Goal: Information Seeking & Learning: Learn about a topic

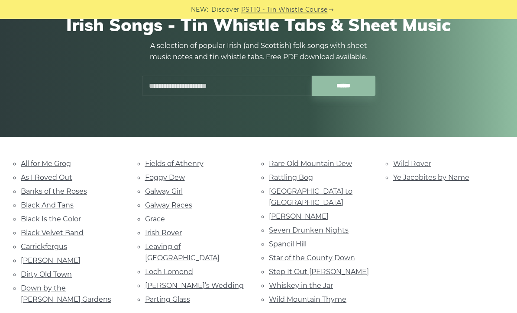
scroll to position [106, 0]
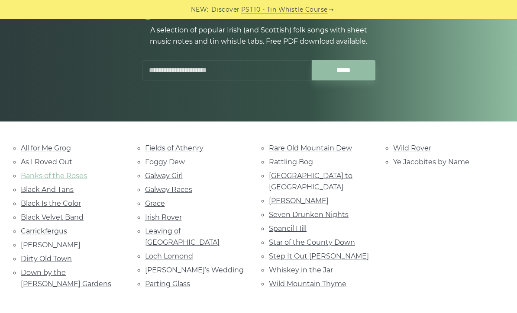
click at [33, 175] on link "Banks of the Roses" at bounding box center [54, 176] width 66 height 8
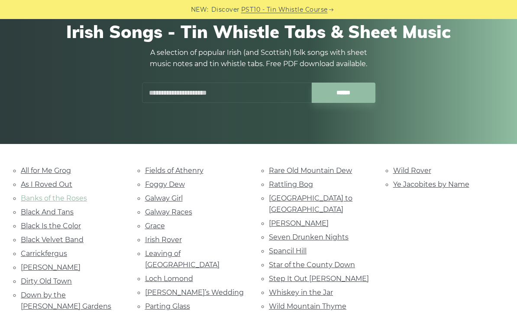
scroll to position [82, 0]
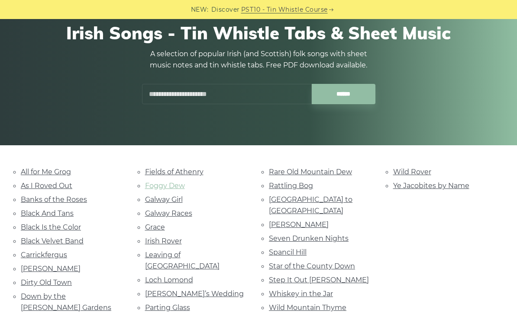
click at [150, 189] on link "Foggy Dew" at bounding box center [165, 186] width 40 height 8
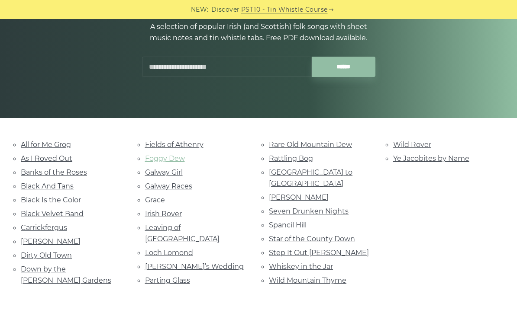
scroll to position [109, 0]
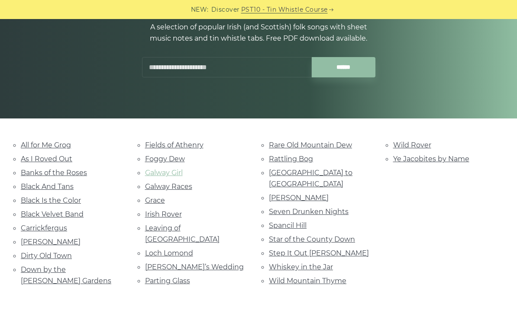
click at [157, 173] on link "Galway Girl" at bounding box center [164, 173] width 38 height 8
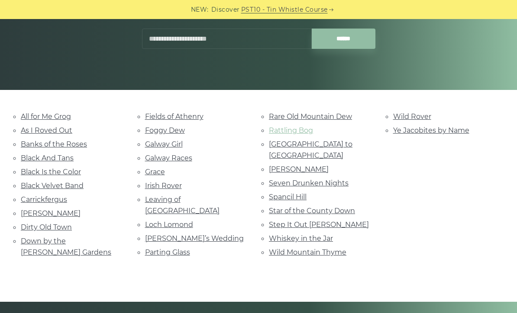
click at [279, 128] on link "Rattling Bog" at bounding box center [291, 130] width 44 height 8
click at [148, 221] on link "Loch Lomond" at bounding box center [169, 225] width 48 height 8
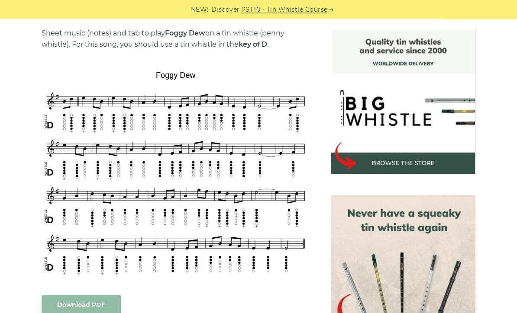
scroll to position [217, 0]
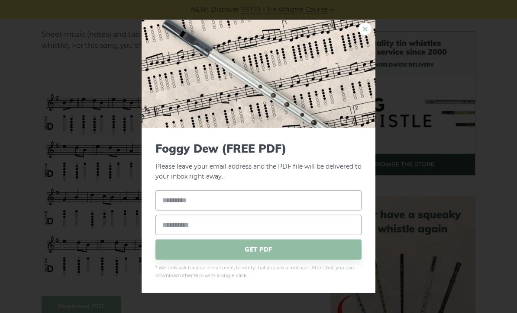
click at [366, 35] on link "×" at bounding box center [364, 28] width 13 height 13
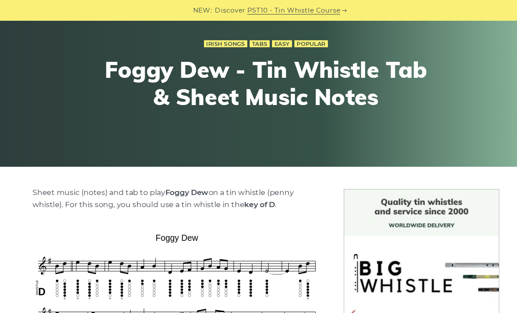
scroll to position [65, 0]
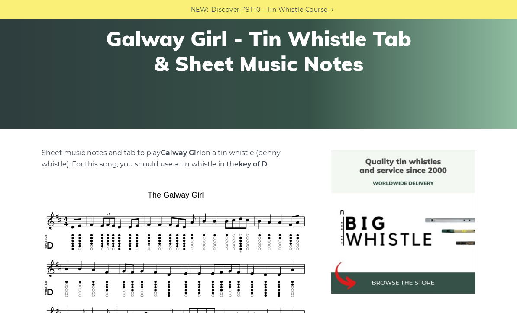
scroll to position [89, 0]
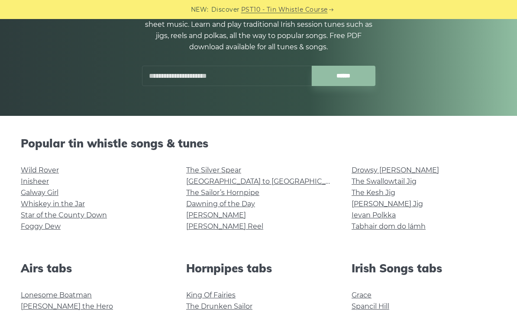
scroll to position [112, 0]
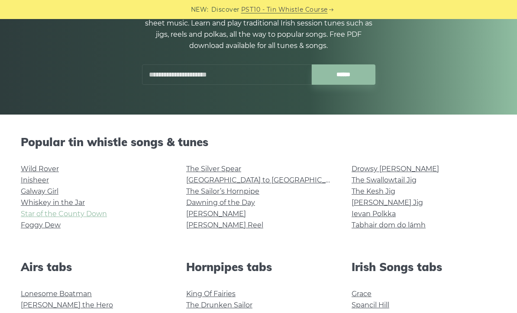
click at [29, 212] on link "Star of the County Down" at bounding box center [64, 214] width 86 height 8
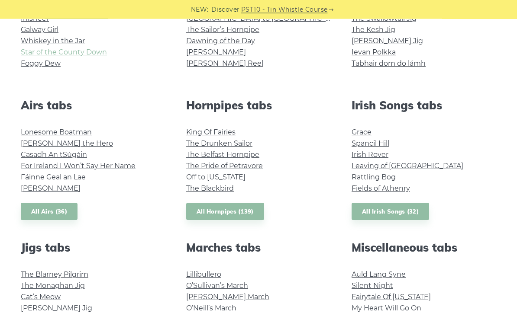
scroll to position [277, 0]
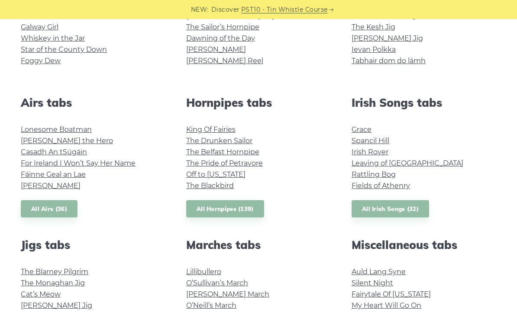
click at [16, 263] on div "Jigs tabs The Blarney Pilgrim The Monaghan Jig Cat’s Meow Fraher’s Jig The Lark…" at bounding box center [92, 299] width 165 height 122
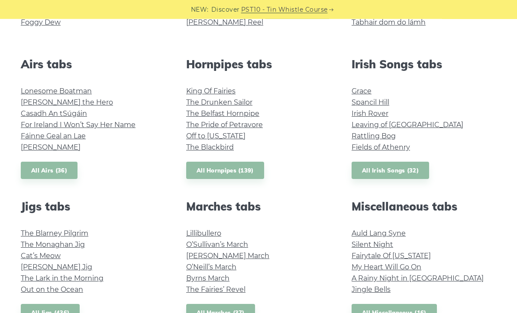
scroll to position [317, 0]
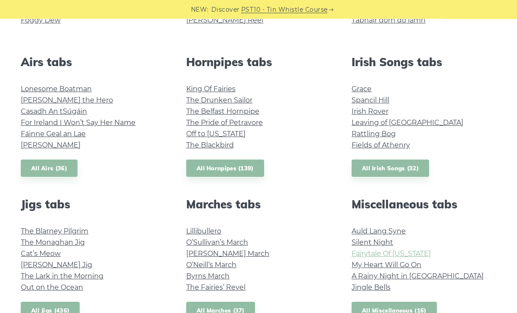
click at [373, 257] on link "Fairytale Of New York" at bounding box center [390, 254] width 79 height 8
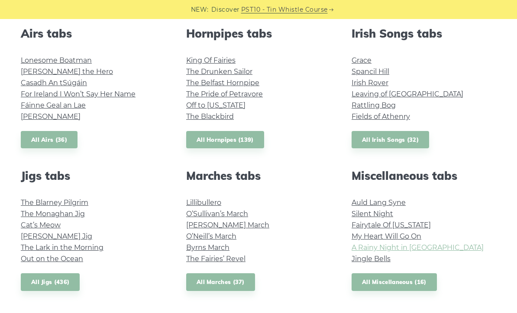
click at [361, 249] on link "A Rainy Night in [GEOGRAPHIC_DATA]" at bounding box center [417, 248] width 132 height 8
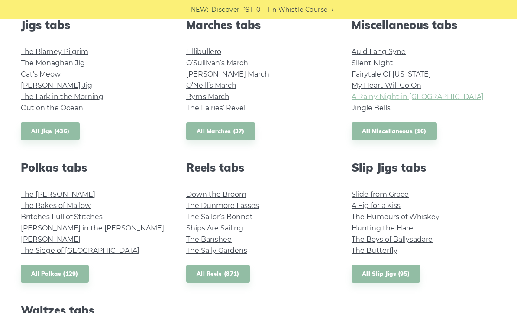
scroll to position [498, 0]
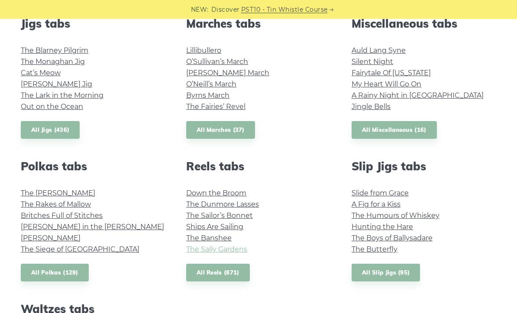
click at [196, 250] on link "The Sally Gardens" at bounding box center [216, 250] width 61 height 8
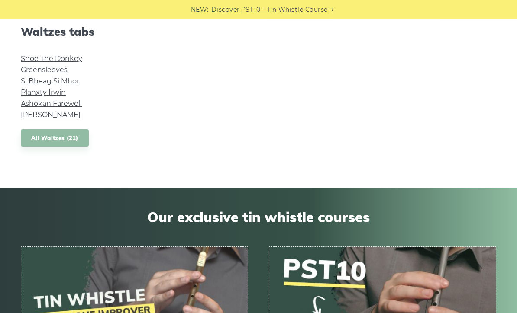
scroll to position [755, 0]
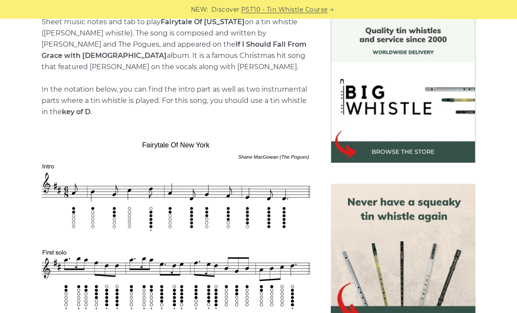
scroll to position [223, 0]
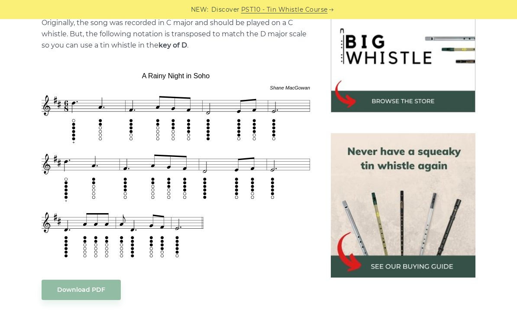
scroll to position [282, 0]
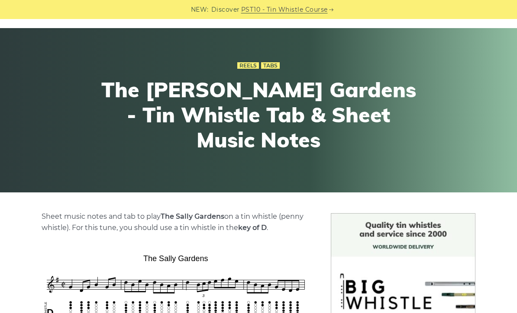
scroll to position [22, 0]
